Goal: Find specific fact: Find contact information

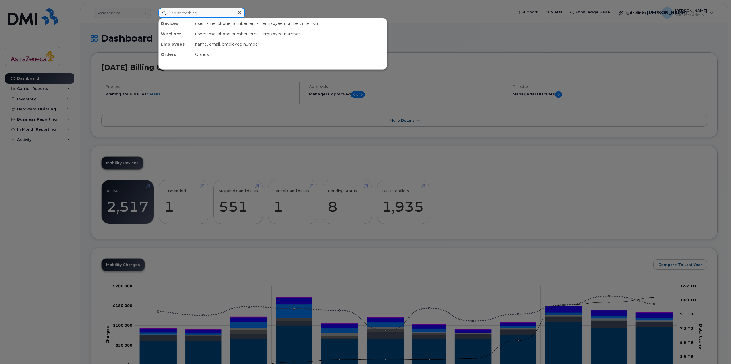
click at [190, 15] on input at bounding box center [201, 13] width 87 height 10
paste input "[PERSON_NAME]"
click at [176, 15] on input "[PERSON_NAME]" at bounding box center [201, 13] width 87 height 10
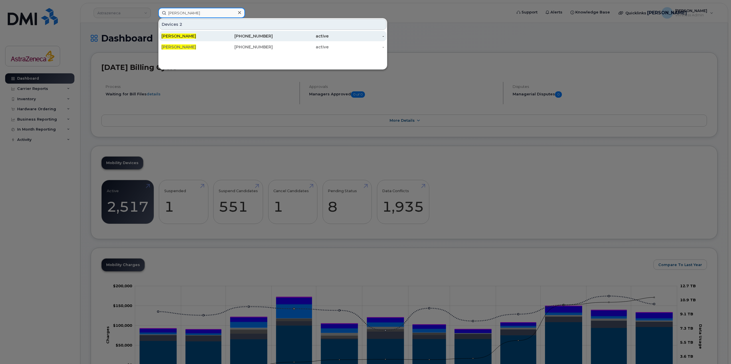
type input "[PERSON_NAME]"
click at [190, 36] on span "[PERSON_NAME]" at bounding box center [178, 35] width 35 height 5
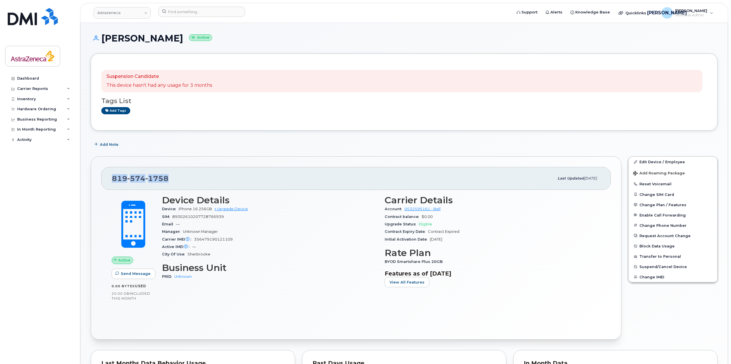
drag, startPoint x: 169, startPoint y: 182, endPoint x: 105, endPoint y: 177, distance: 64.3
click at [105, 177] on div "819 574 1758 Last updated Jul 15, 2025" at bounding box center [356, 178] width 510 height 23
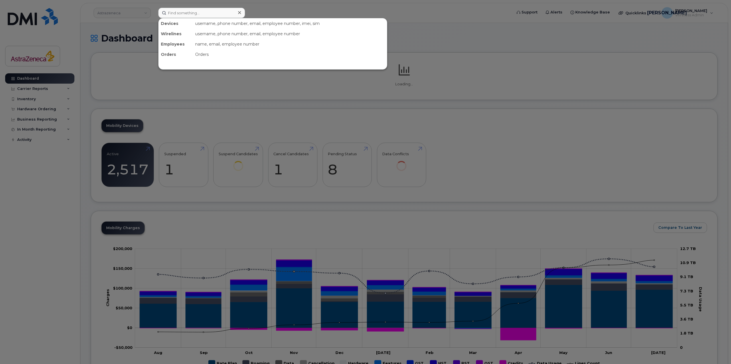
type input "89033023553429009100038738875322"
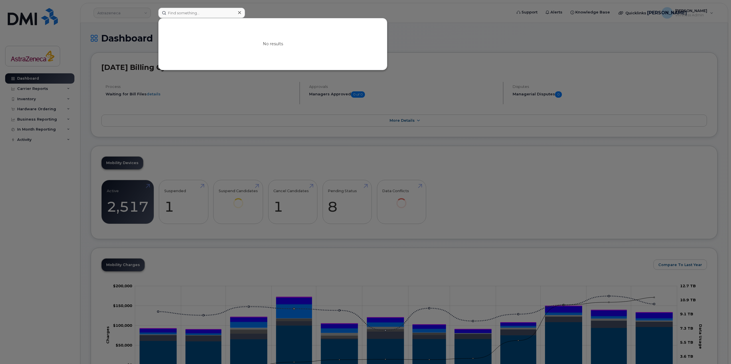
click at [213, 14] on input at bounding box center [201, 13] width 87 height 10
type input "T"
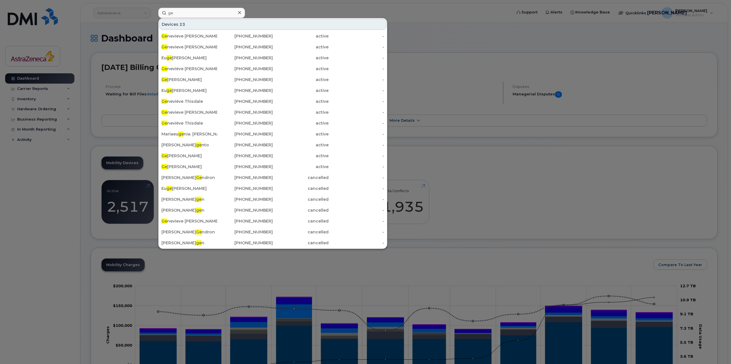
type input "g"
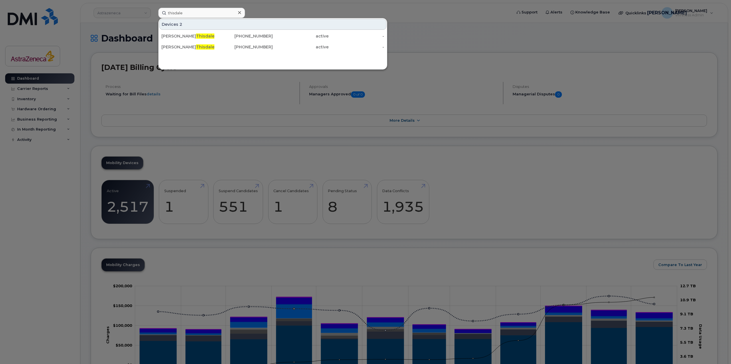
type input "thisdale"
click at [273, 43] on div "[PHONE_NUMBER]" at bounding box center [301, 47] width 56 height 10
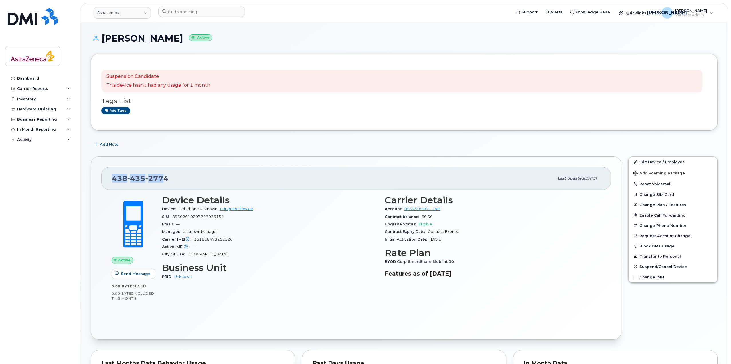
drag, startPoint x: 161, startPoint y: 178, endPoint x: 115, endPoint y: 174, distance: 46.0
click at [112, 174] on span "438 435 2774" at bounding box center [140, 178] width 57 height 9
click at [163, 177] on span "2774" at bounding box center [156, 178] width 23 height 9
drag, startPoint x: 172, startPoint y: 178, endPoint x: 103, endPoint y: 174, distance: 69.1
click at [103, 174] on div "438 435 2774 Last updated May 05, 2025" at bounding box center [356, 178] width 510 height 23
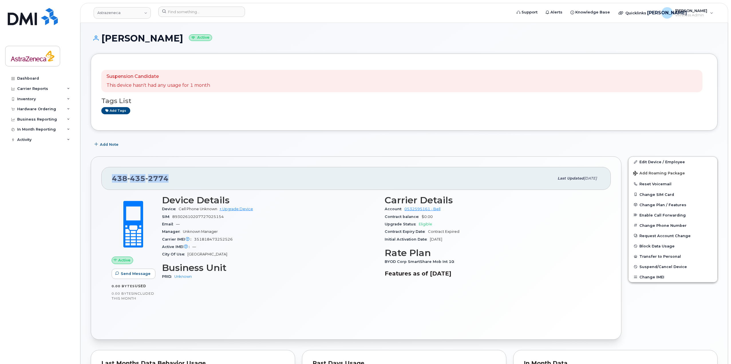
copy span "438 435 2774"
